Goal: Navigation & Orientation: Find specific page/section

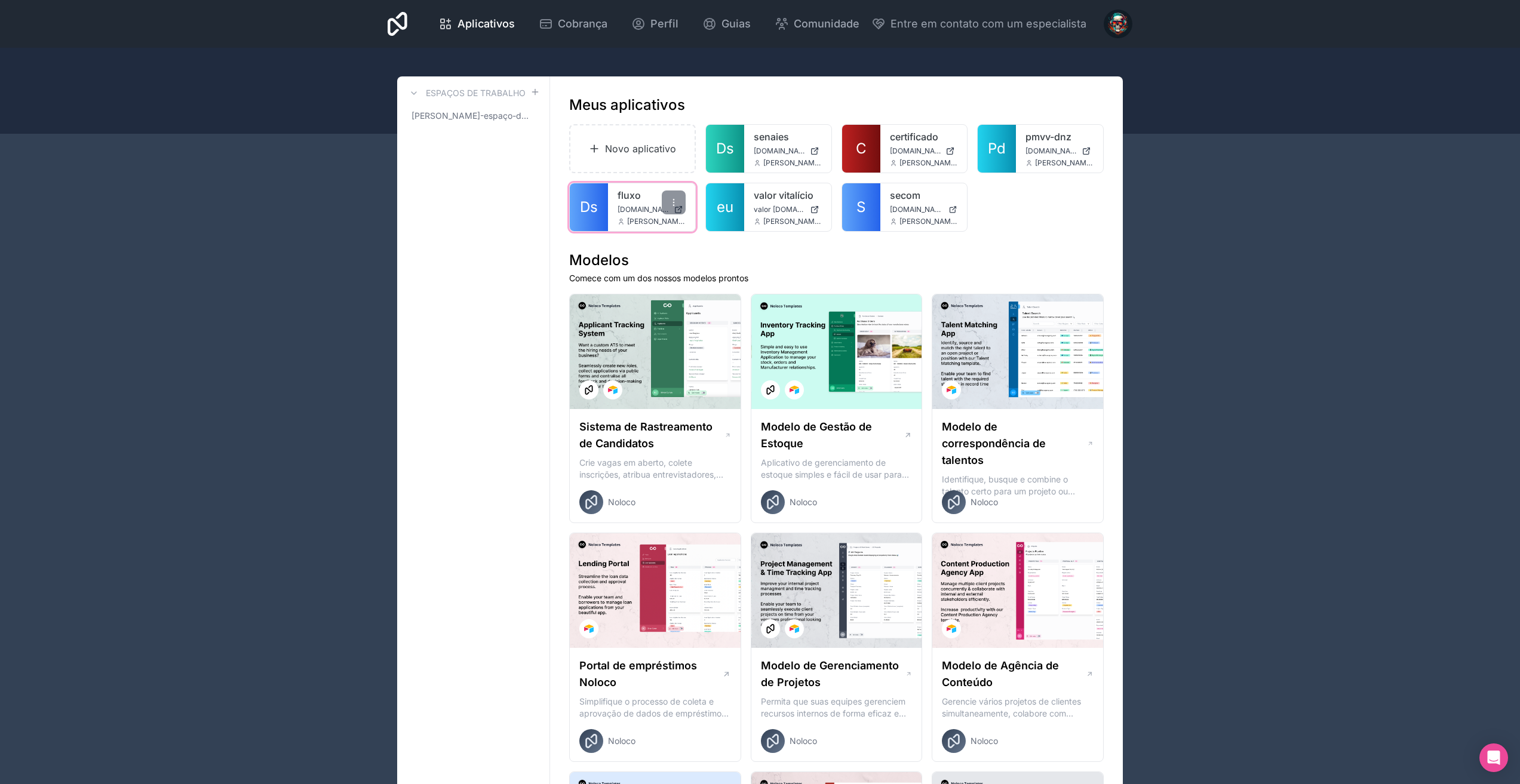
click at [578, 214] on link "Ds" at bounding box center [589, 207] width 39 height 48
click at [736, 149] on link "Ds" at bounding box center [725, 149] width 39 height 48
click at [851, 206] on link "S" at bounding box center [861, 207] width 39 height 48
click at [583, 204] on font "Ds" at bounding box center [588, 207] width 18 height 17
click at [858, 210] on font "S" at bounding box center [861, 207] width 9 height 17
